Goal: Find specific page/section: Find specific page/section

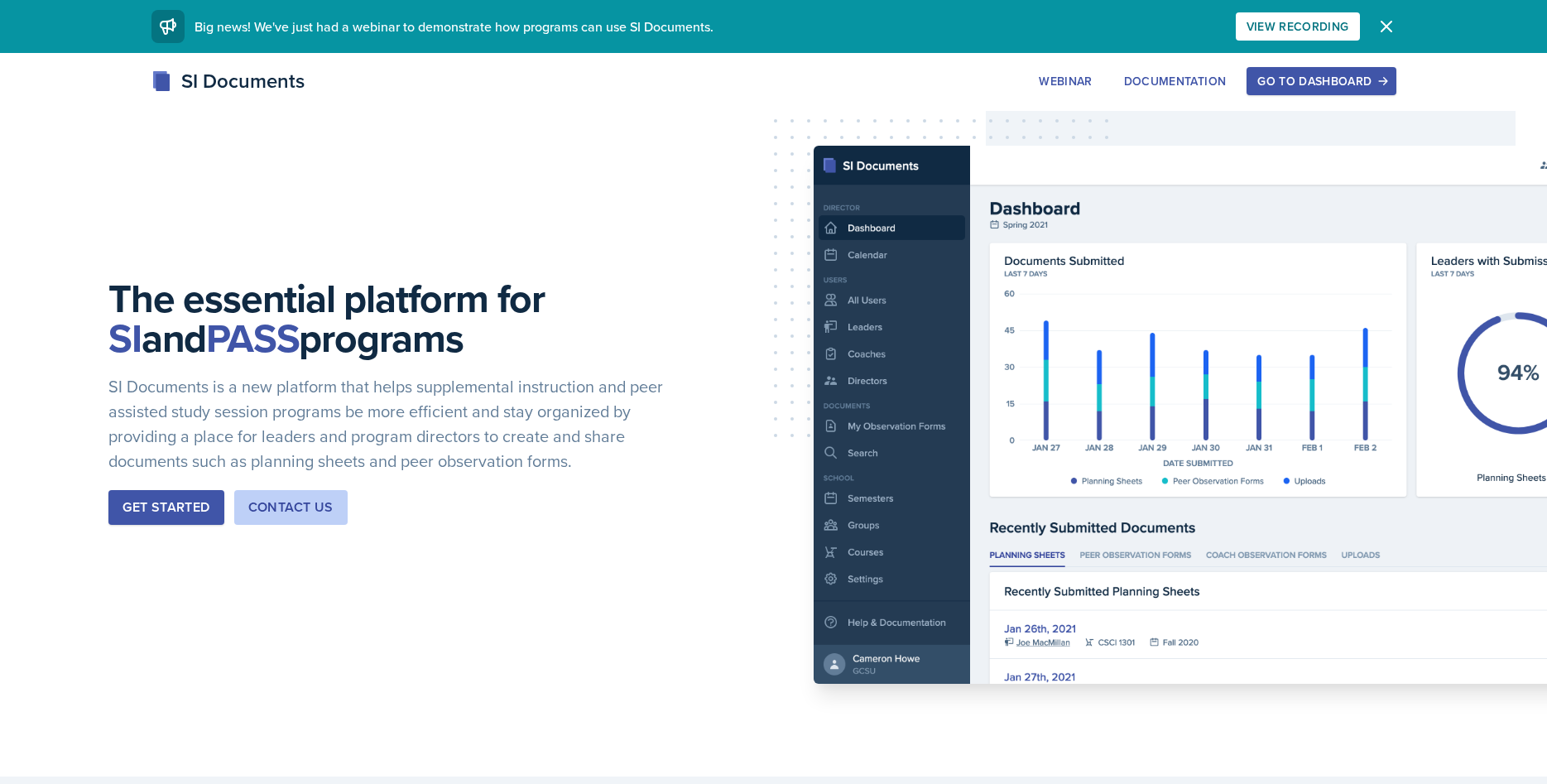
click at [1343, 81] on div "Go to Dashboard" at bounding box center [1321, 81] width 128 height 13
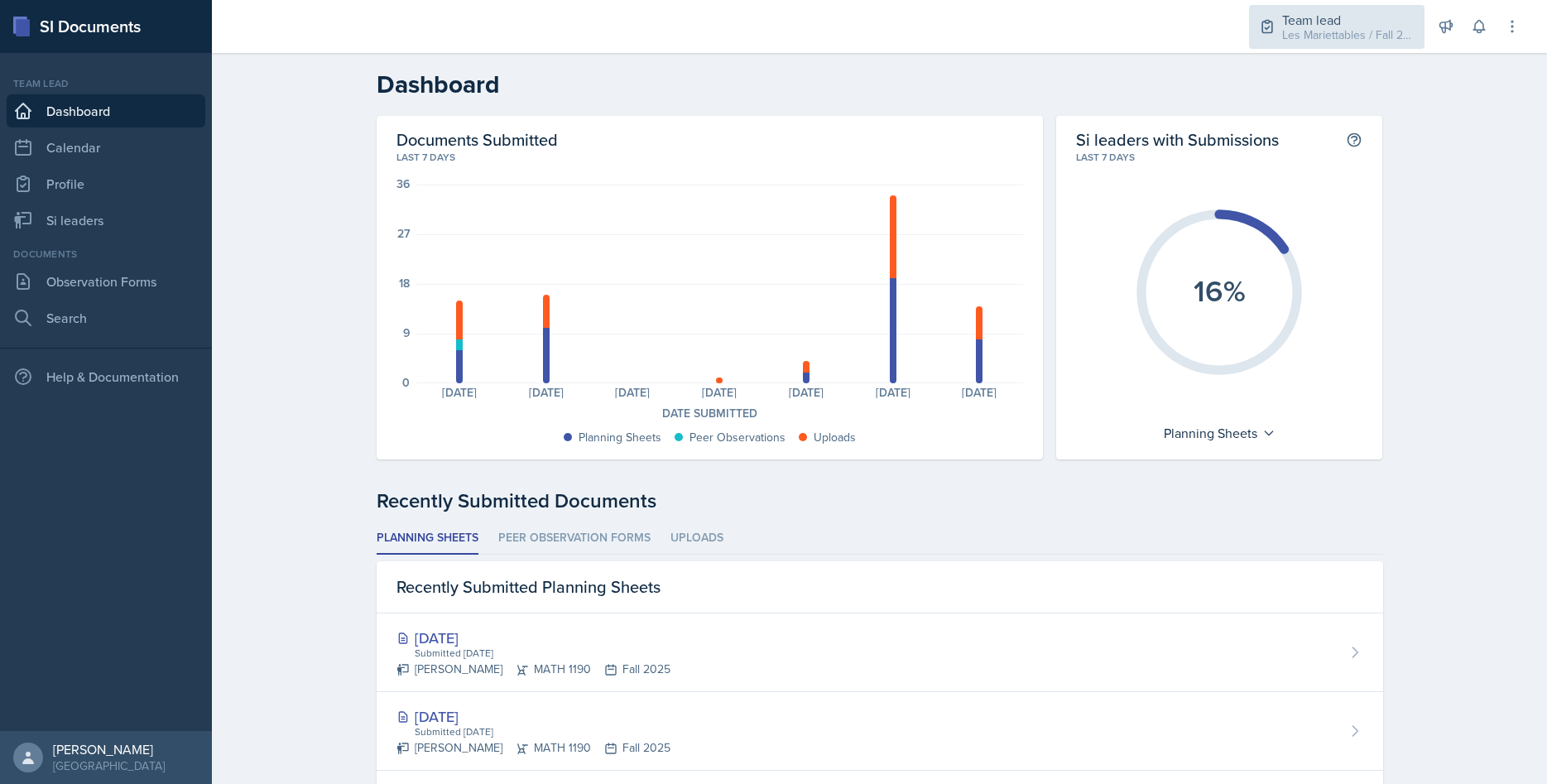
click at [1317, 35] on div "Les Mariettables / Fall 2025" at bounding box center [1348, 35] width 133 height 17
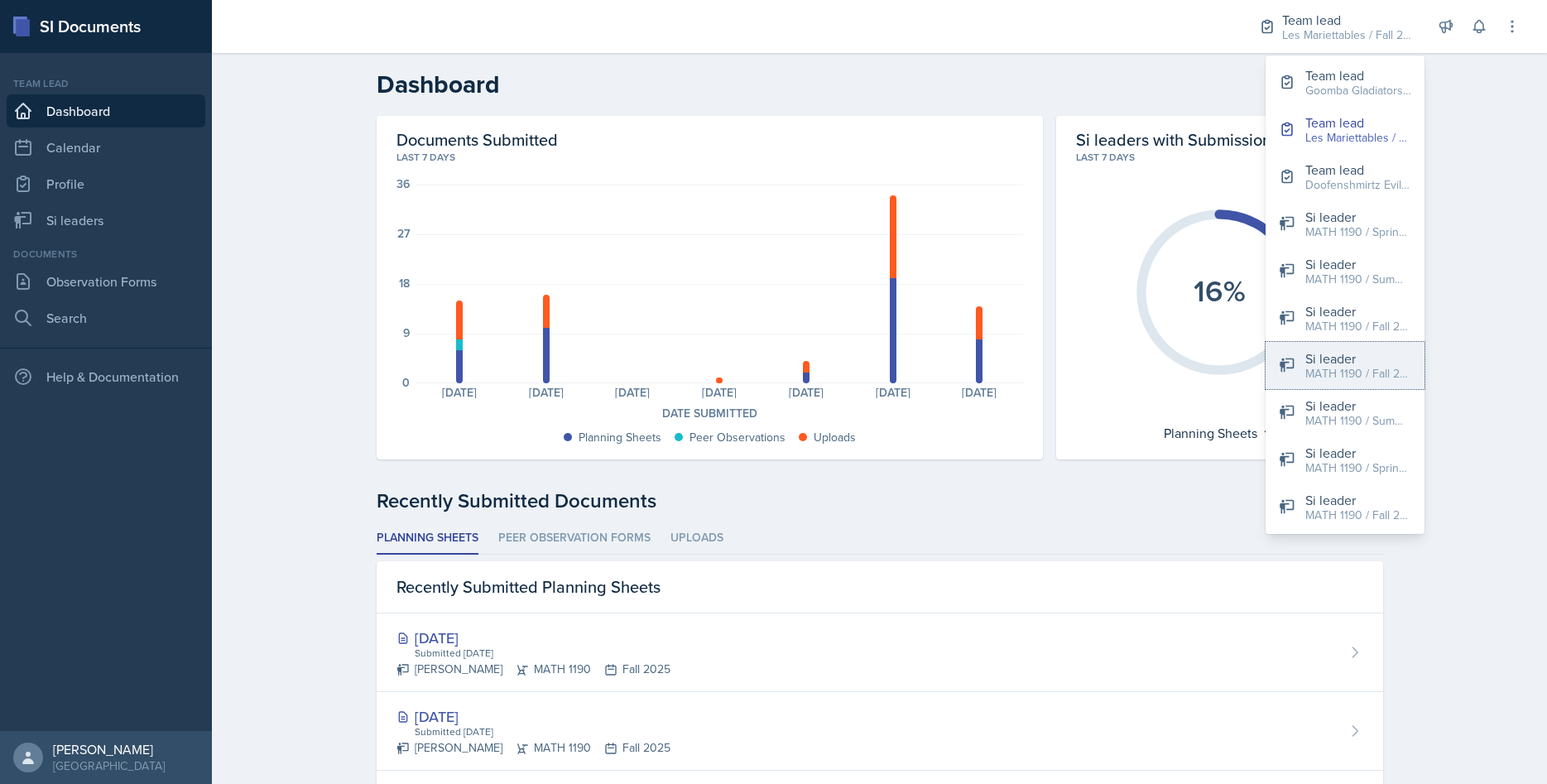
click at [1333, 370] on div "MATH 1190 / Fall 2025" at bounding box center [1358, 373] width 106 height 17
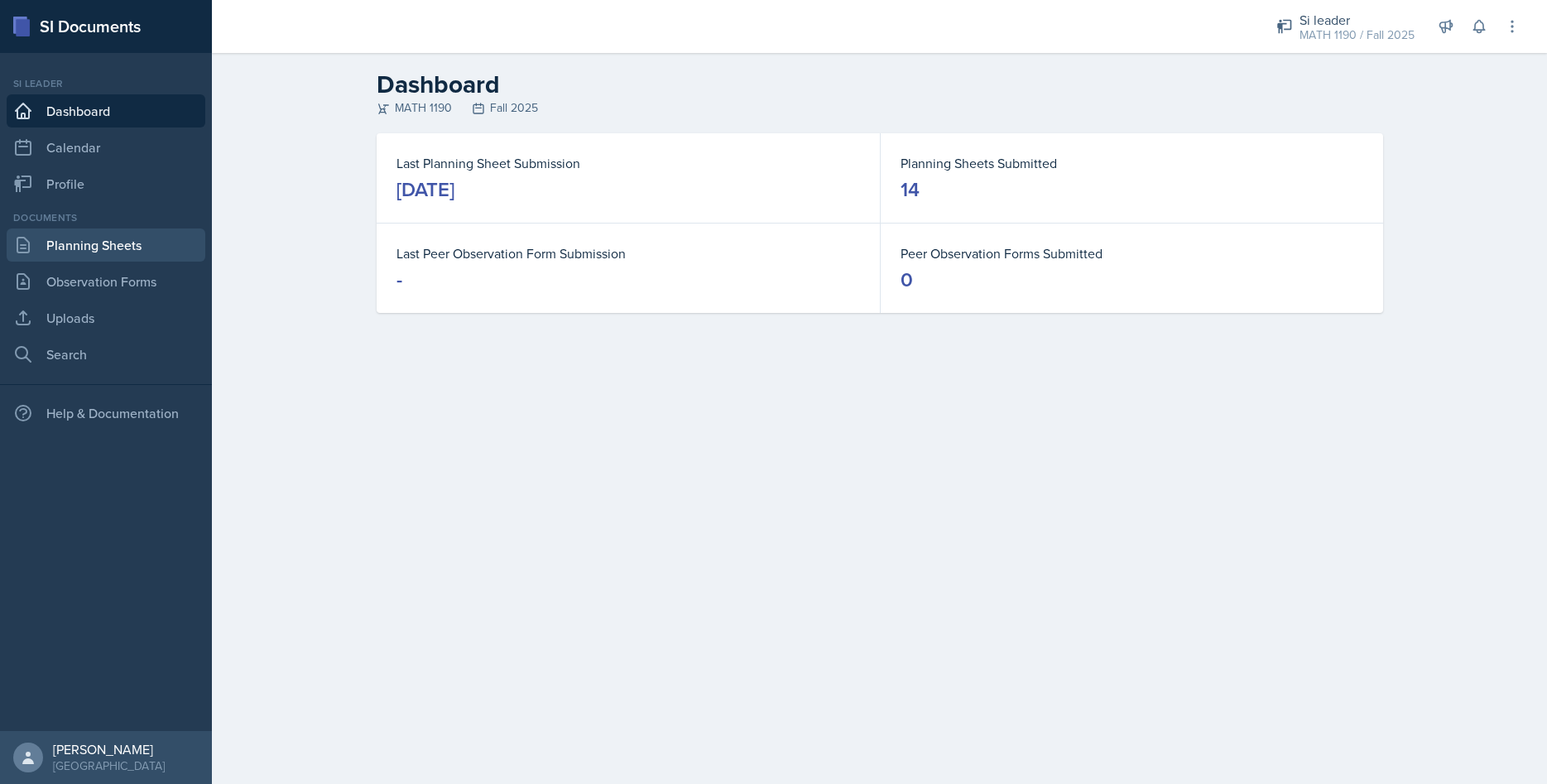
click at [78, 251] on link "Planning Sheets" at bounding box center [106, 244] width 199 height 33
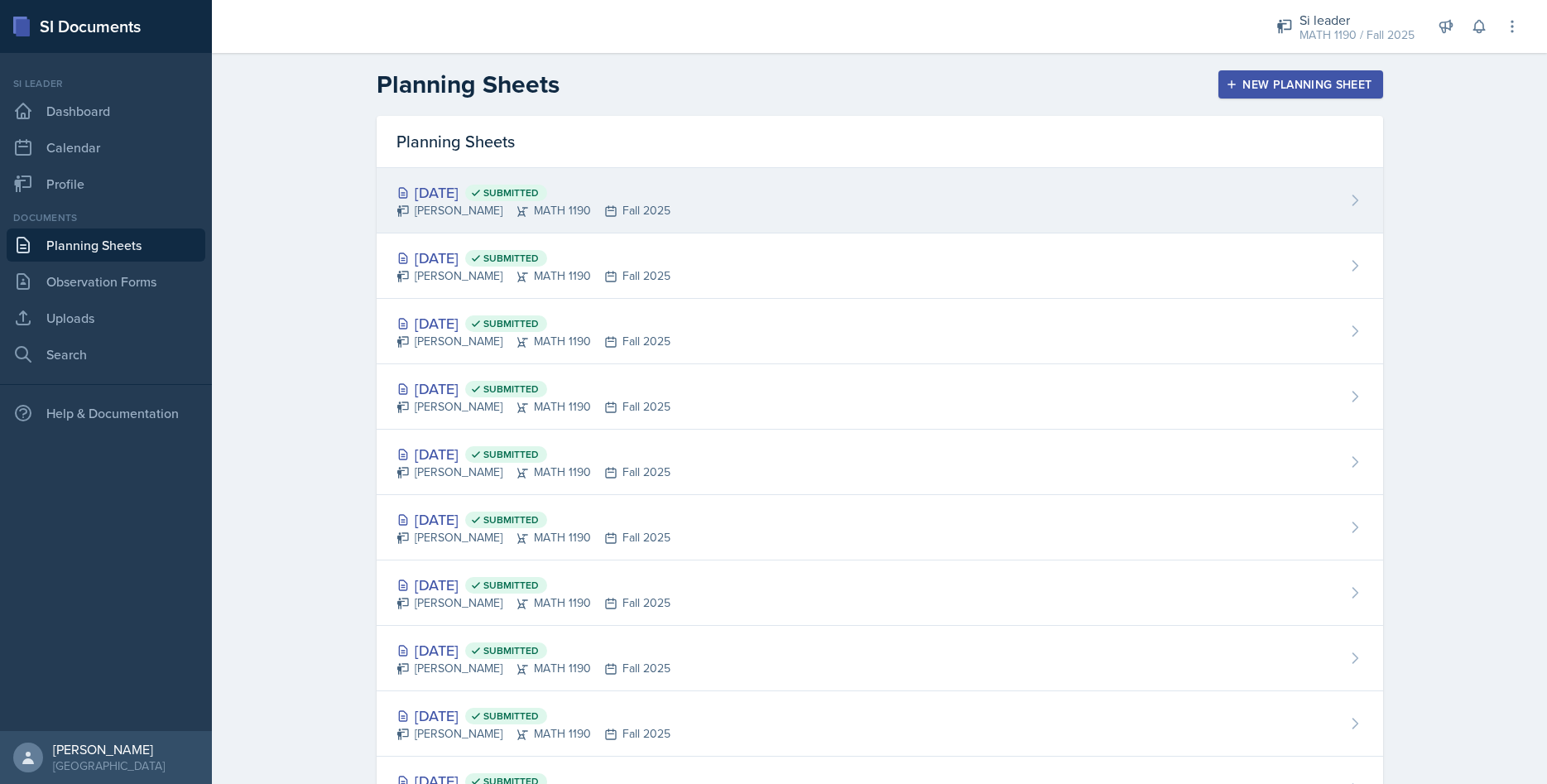
click at [473, 185] on div "[DATE] Submitted" at bounding box center [533, 193] width 274 height 22
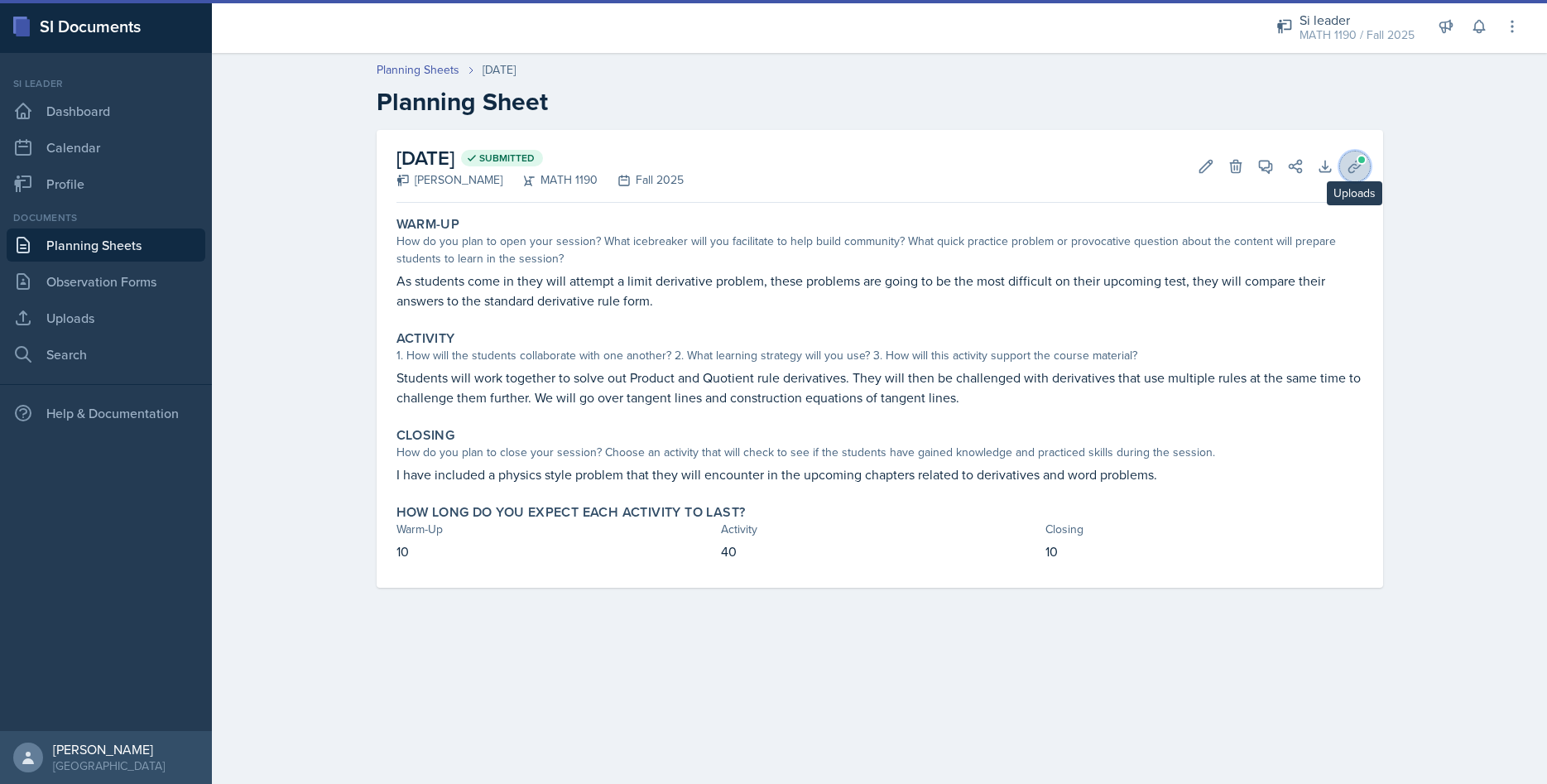
click at [1360, 163] on span at bounding box center [1362, 160] width 10 height 10
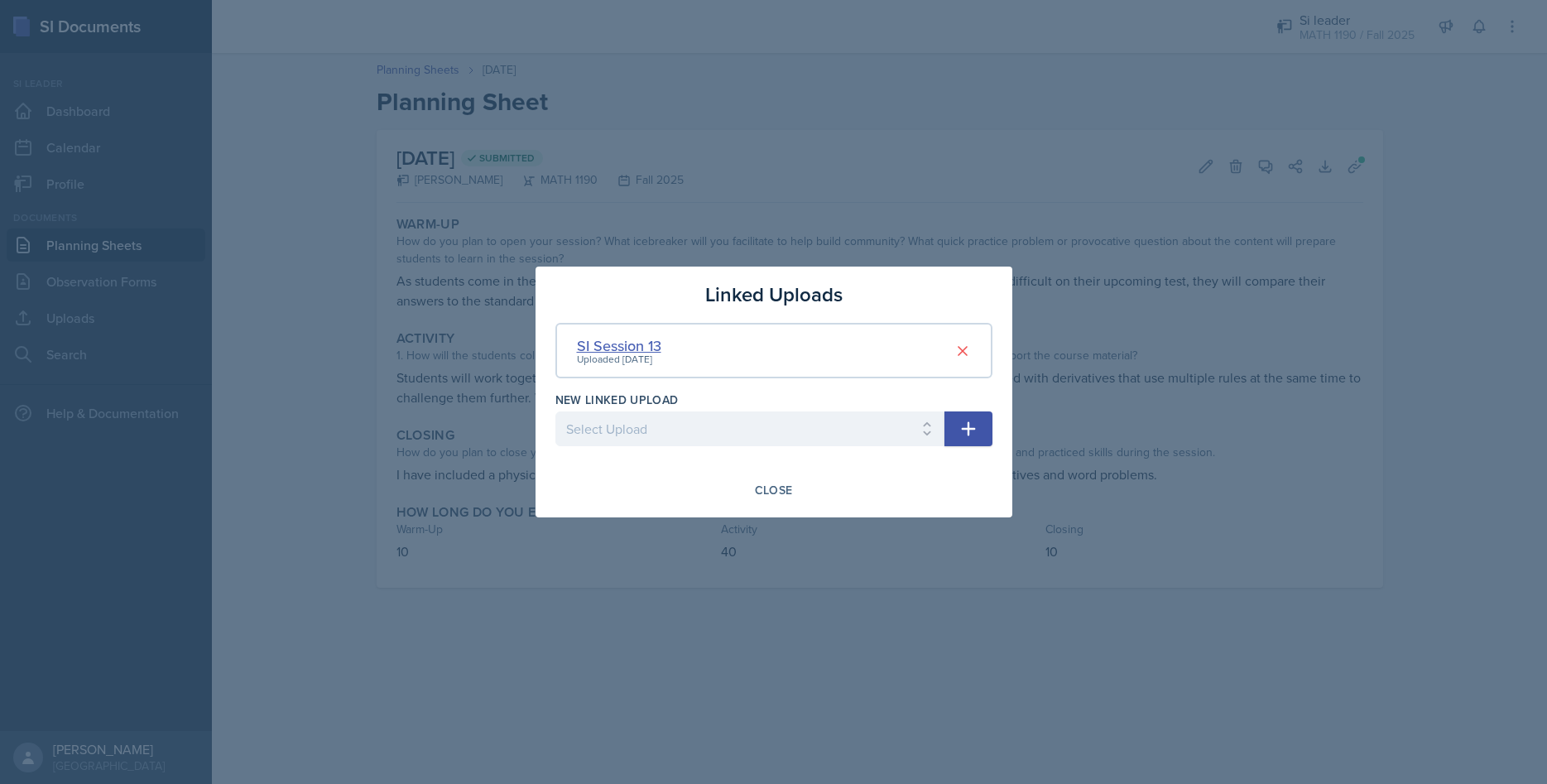
click at [639, 344] on div "SI Session 13" at bounding box center [619, 345] width 85 height 22
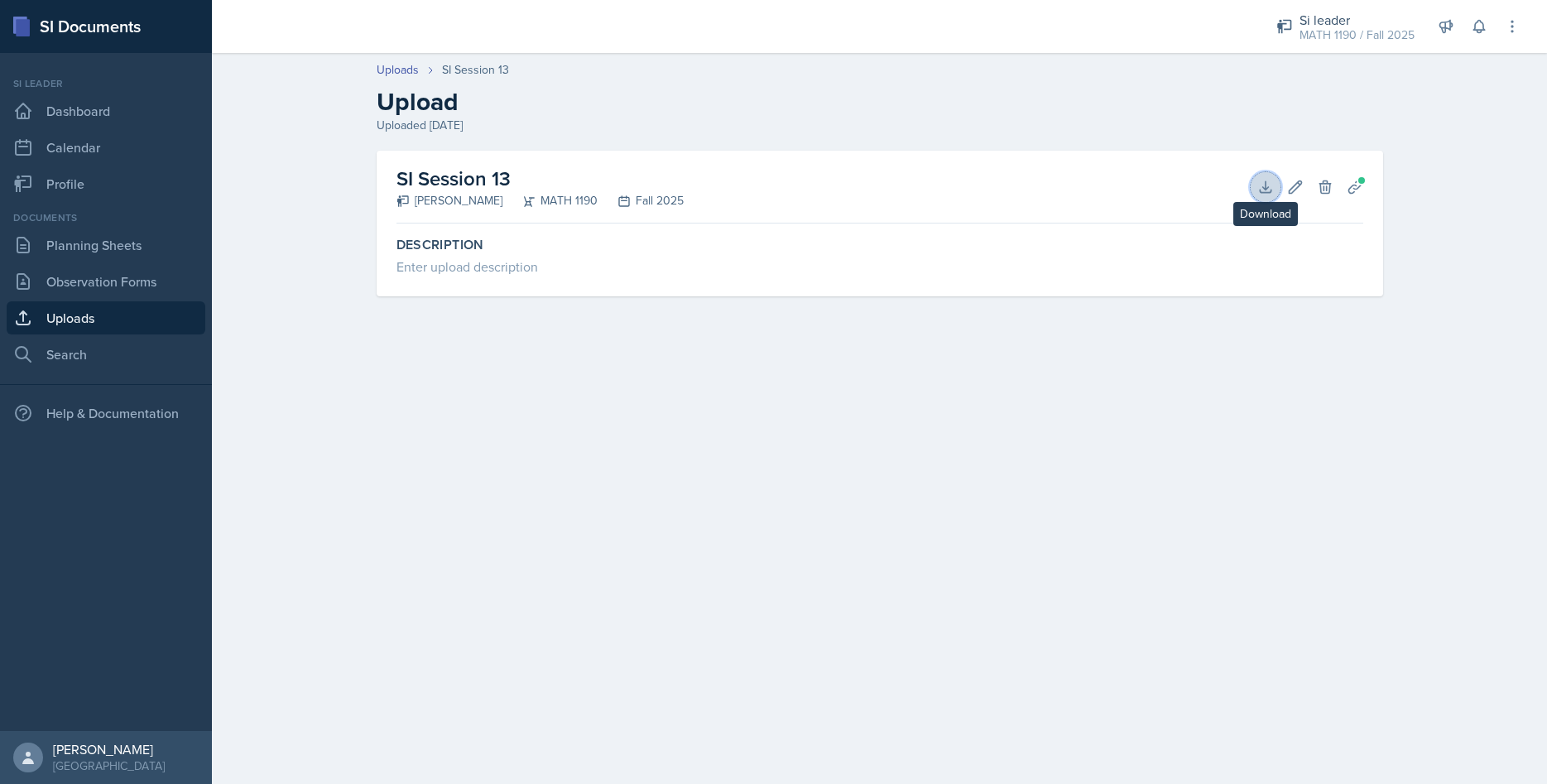
click at [1267, 185] on icon at bounding box center [1266, 187] width 17 height 17
